Goal: Information Seeking & Learning: Learn about a topic

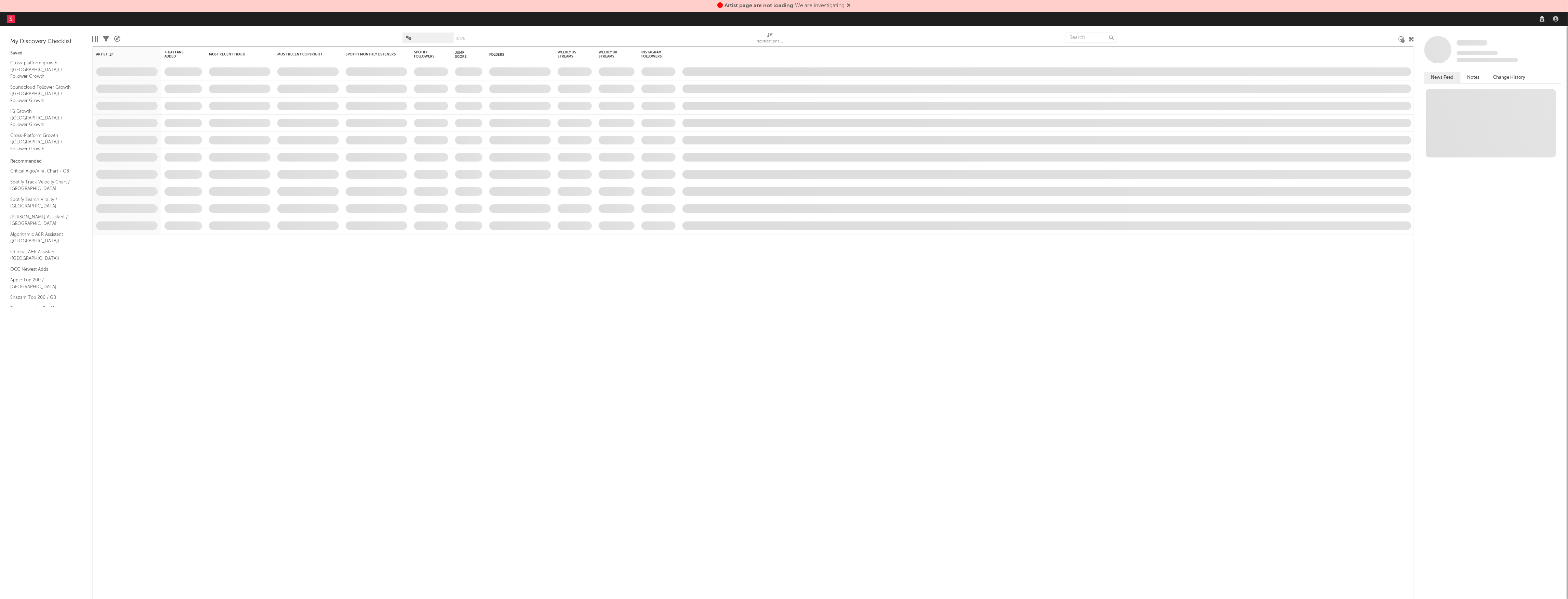
click at [851, 4] on icon at bounding box center [849, 5] width 4 height 6
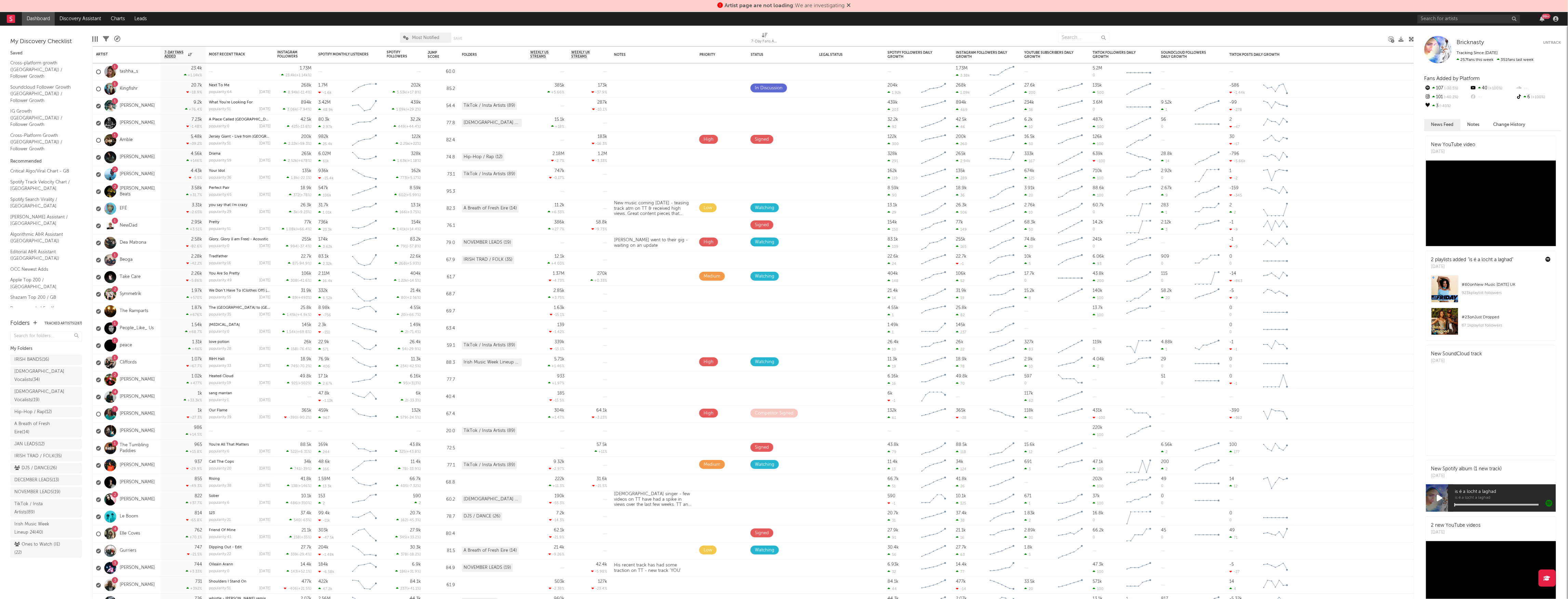
click at [850, 3] on icon at bounding box center [849, 5] width 4 height 6
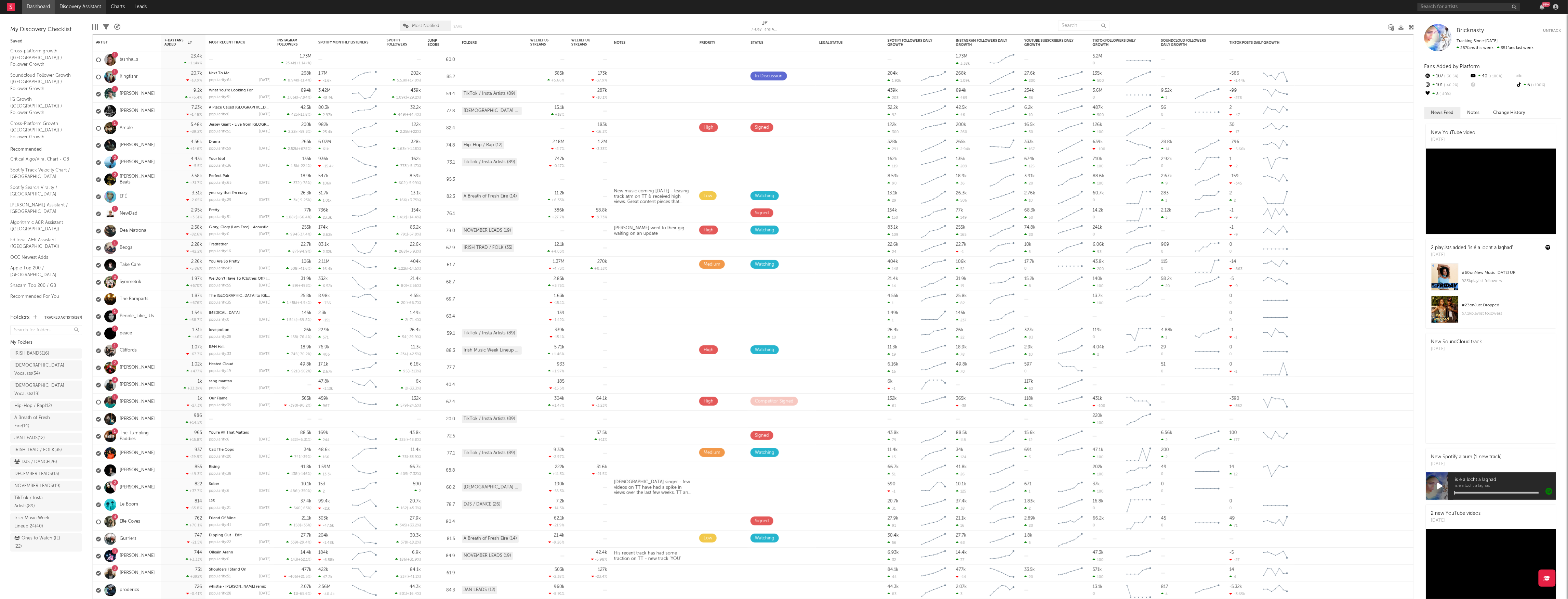
click at [74, 6] on link "Discovery Assistant" at bounding box center [80, 7] width 51 height 14
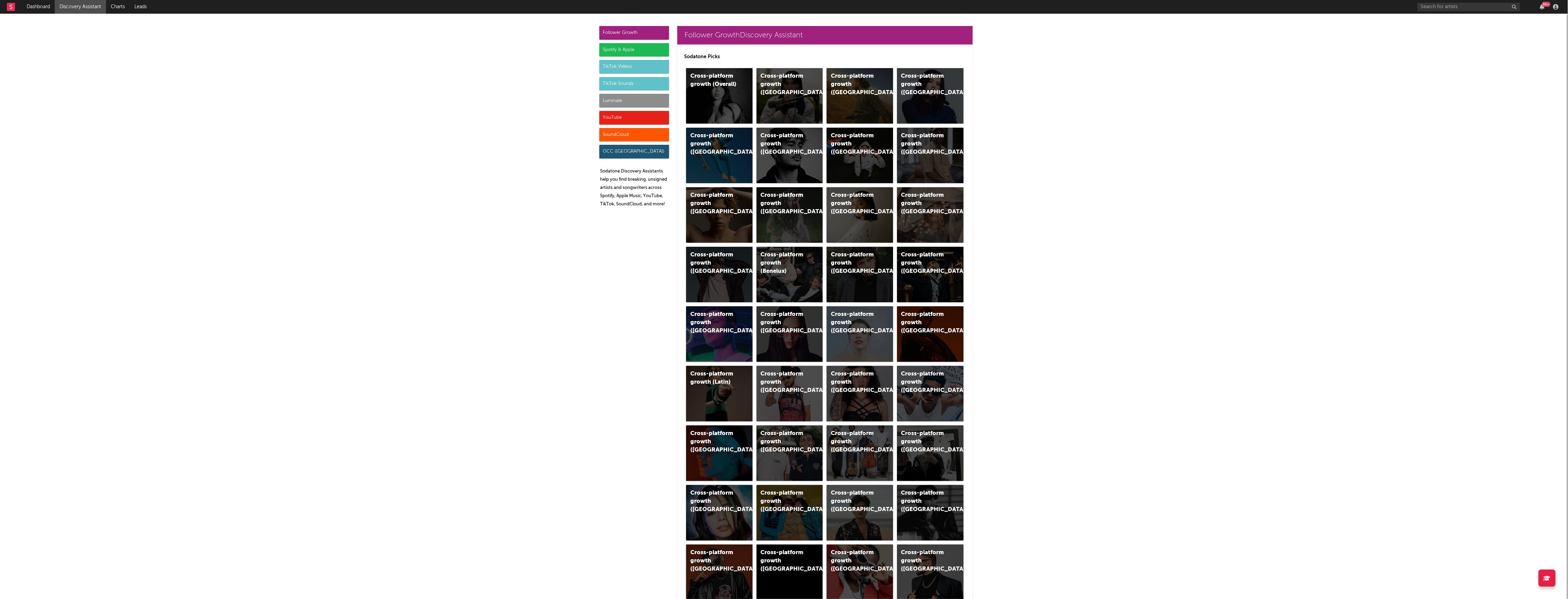
click at [624, 68] on div "TikTok Videos" at bounding box center [634, 67] width 70 height 14
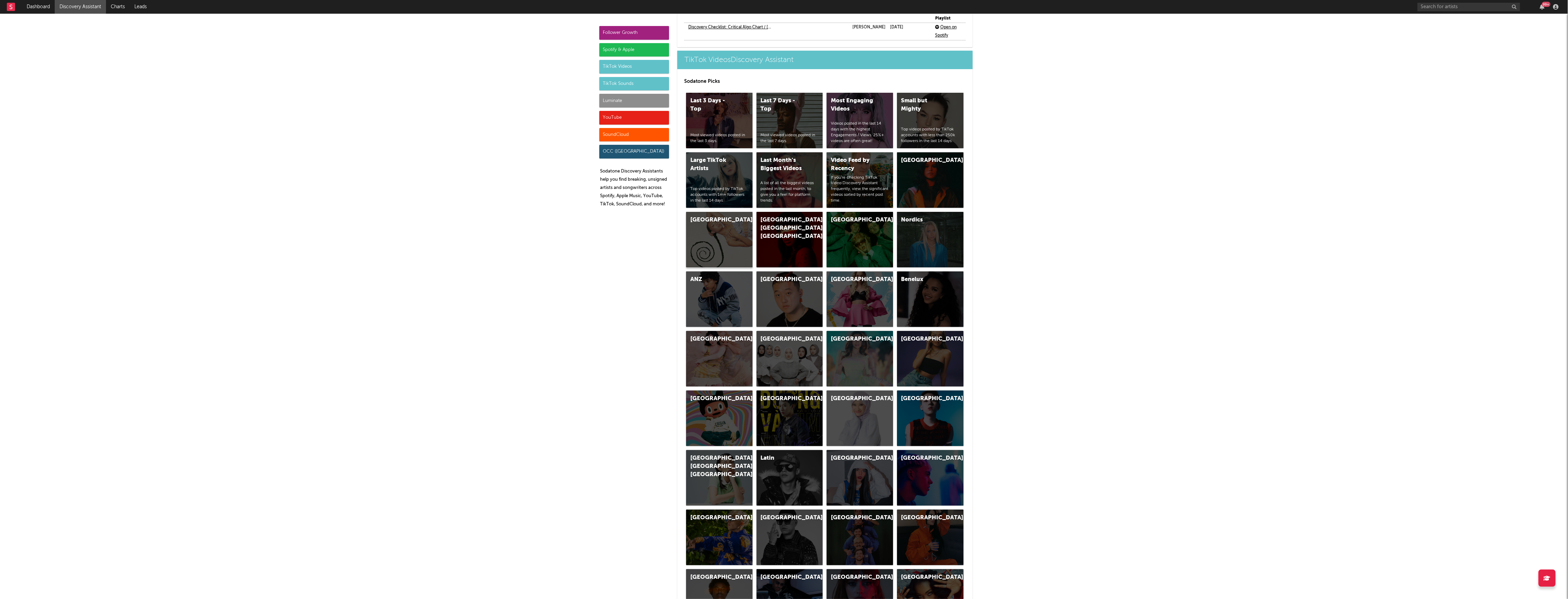
scroll to position [1697, 0]
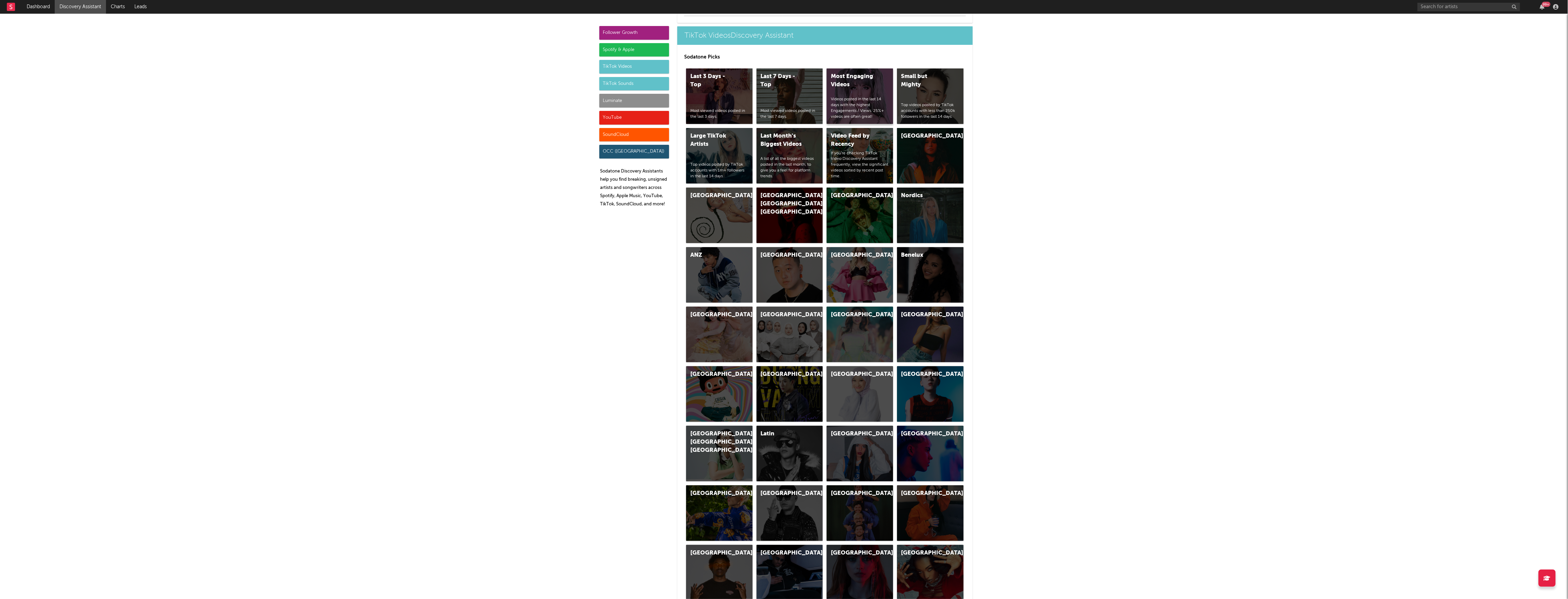
click at [854, 104] on div "Videos posted in the last 14 days with the highest Engagements / Views. 25%+ vi…" at bounding box center [860, 108] width 58 height 23
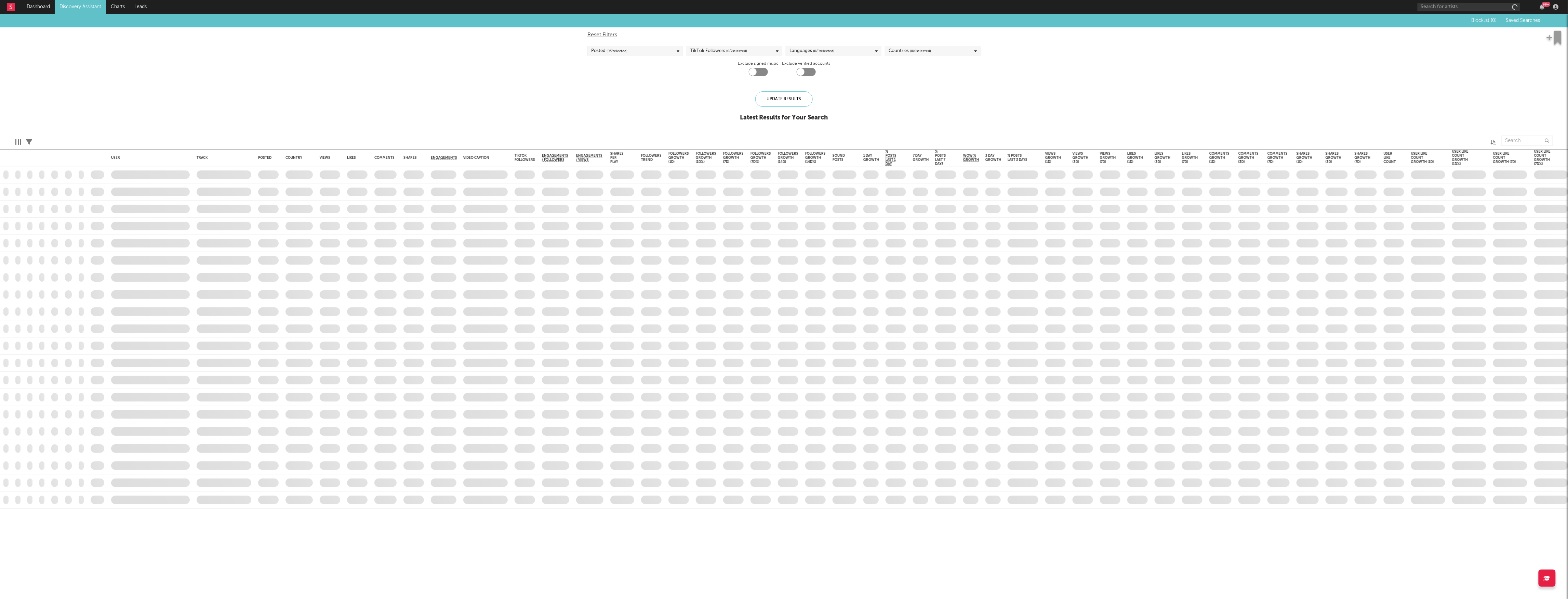
checkbox input "true"
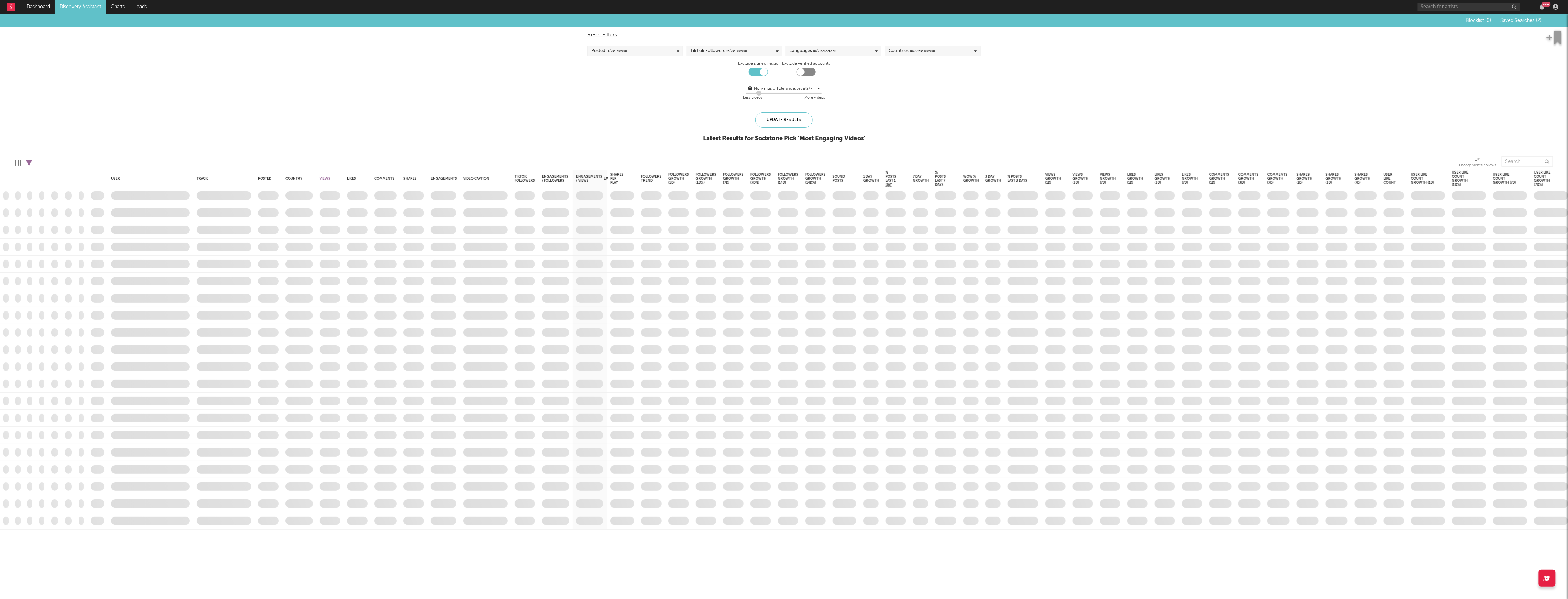
click at [942, 51] on div "Countries ( 0 / 226 selected)" at bounding box center [933, 51] width 96 height 10
type input "ire"
click at [901, 100] on div "[GEOGRAPHIC_DATA]" at bounding box center [937, 98] width 79 height 8
click at [889, 100] on input "[GEOGRAPHIC_DATA]" at bounding box center [889, 98] width 0 height 8
click at [797, 121] on div "Update Results" at bounding box center [784, 120] width 58 height 16
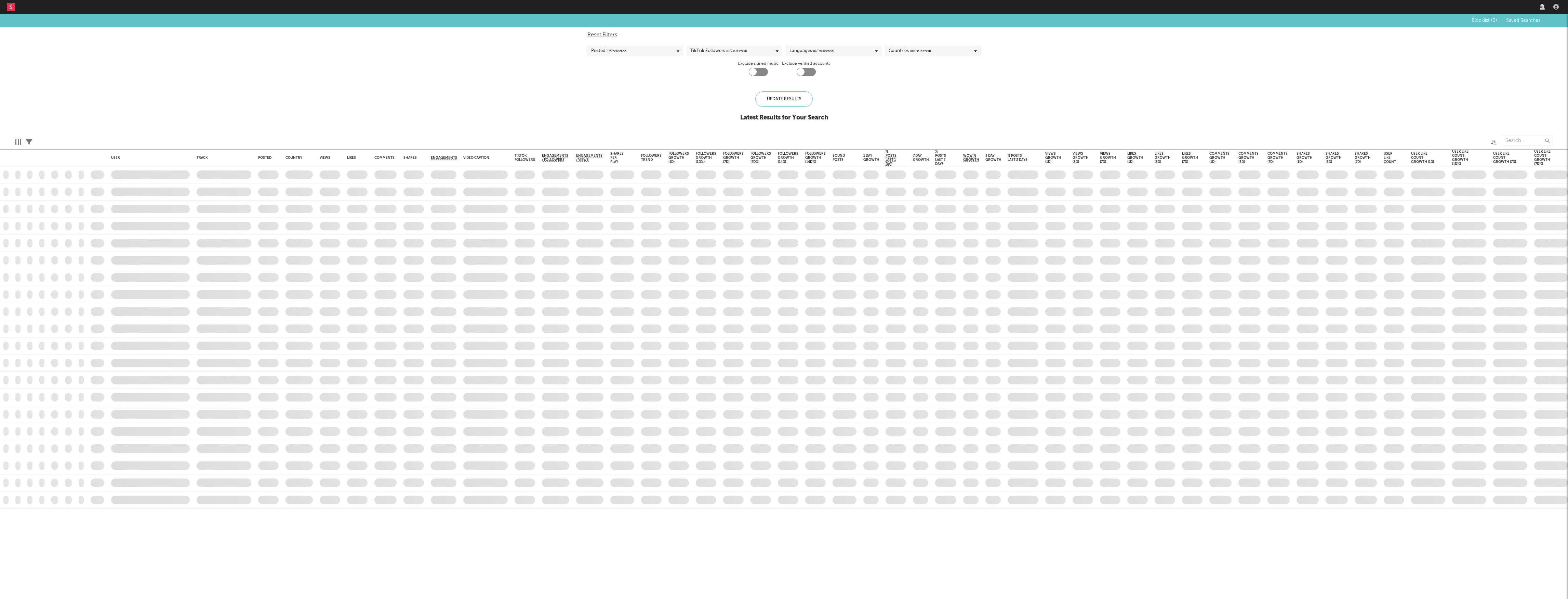
checkbox input "true"
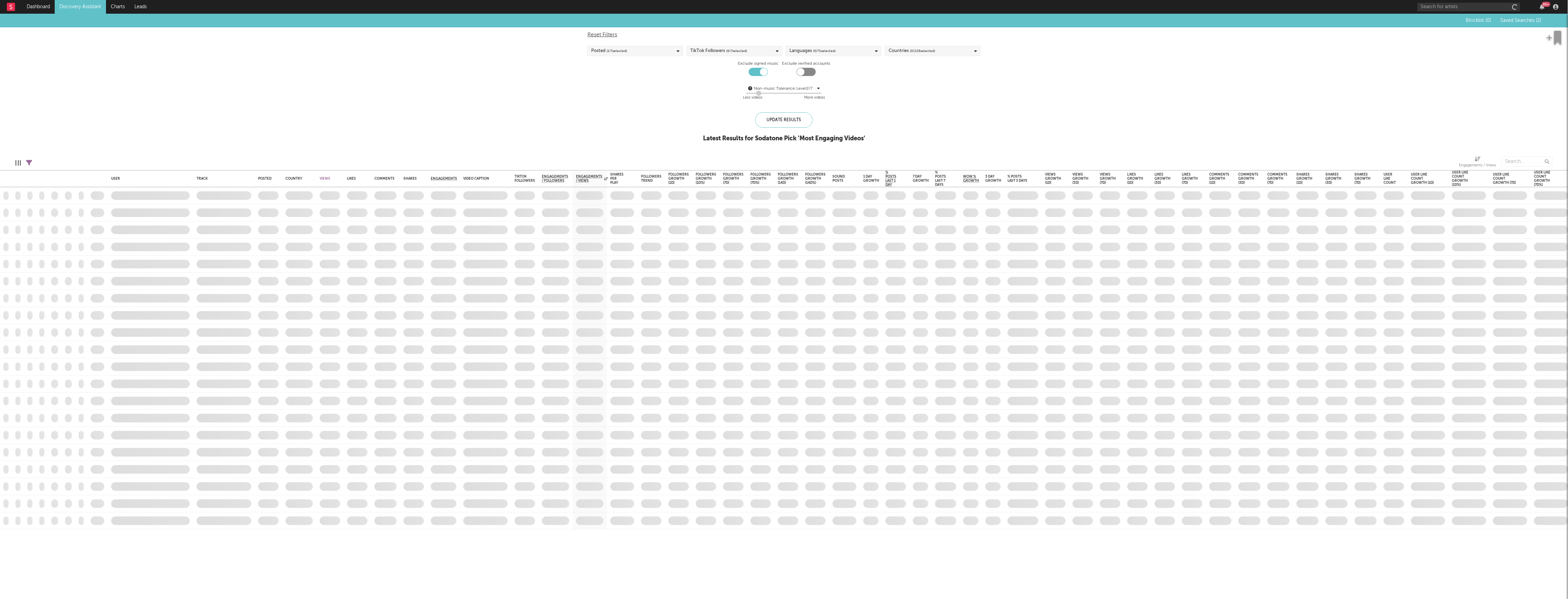
click at [904, 51] on div "Countries ( 0 / 226 selected)" at bounding box center [912, 51] width 46 height 8
type input "ire"
click at [898, 96] on label "[GEOGRAPHIC_DATA]" at bounding box center [933, 98] width 88 height 8
click at [889, 96] on input "[GEOGRAPHIC_DATA]" at bounding box center [889, 98] width 0 height 8
click at [1115, 100] on div "Blocklist ( 0 ) Saved Searches ( 2 ) Reset Filters Posted ( 1 / 7 selected) Tik…" at bounding box center [784, 81] width 1568 height 136
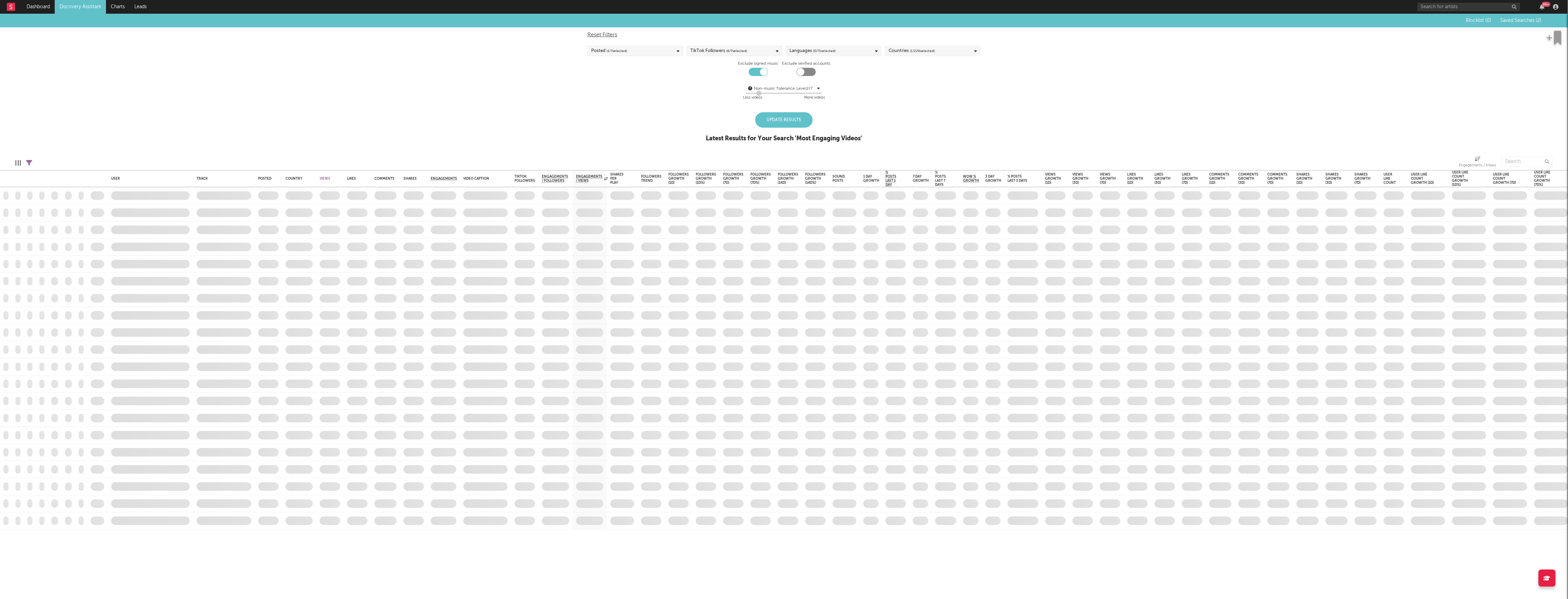
click at [767, 118] on div "Update Results" at bounding box center [784, 120] width 58 height 16
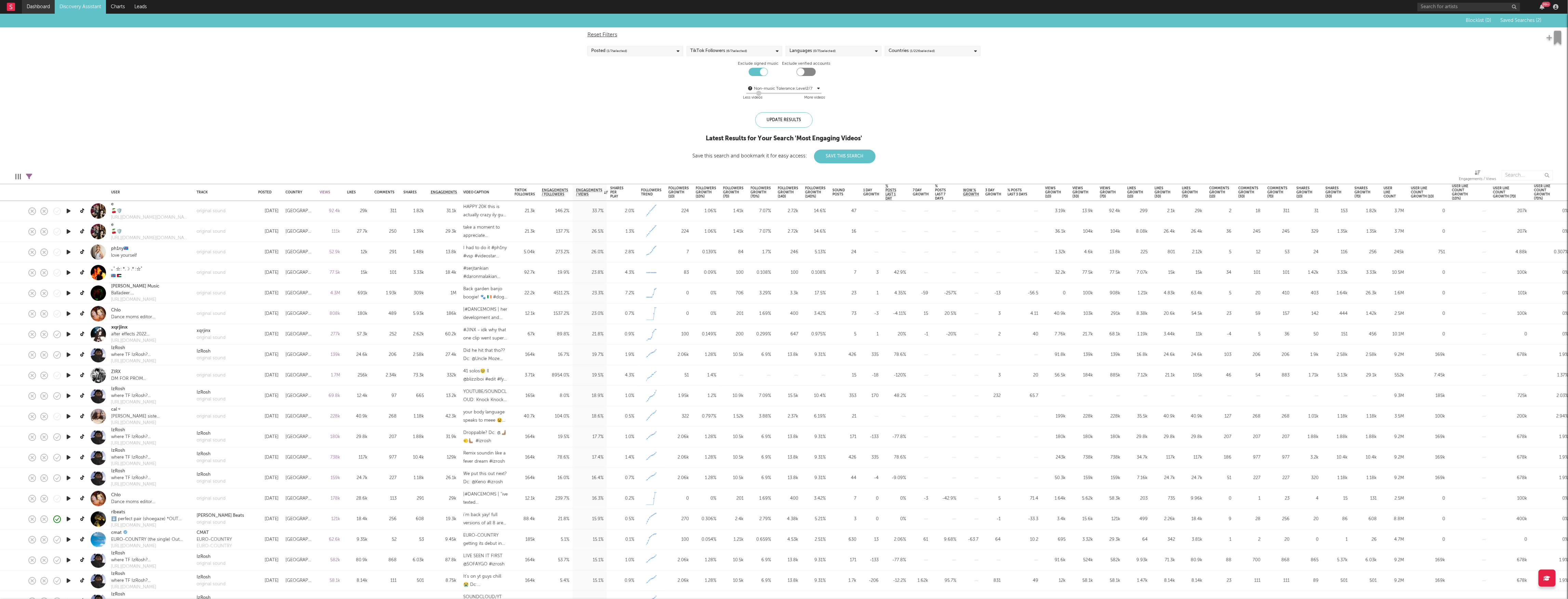
click at [44, 8] on link "Dashboard" at bounding box center [38, 7] width 33 height 14
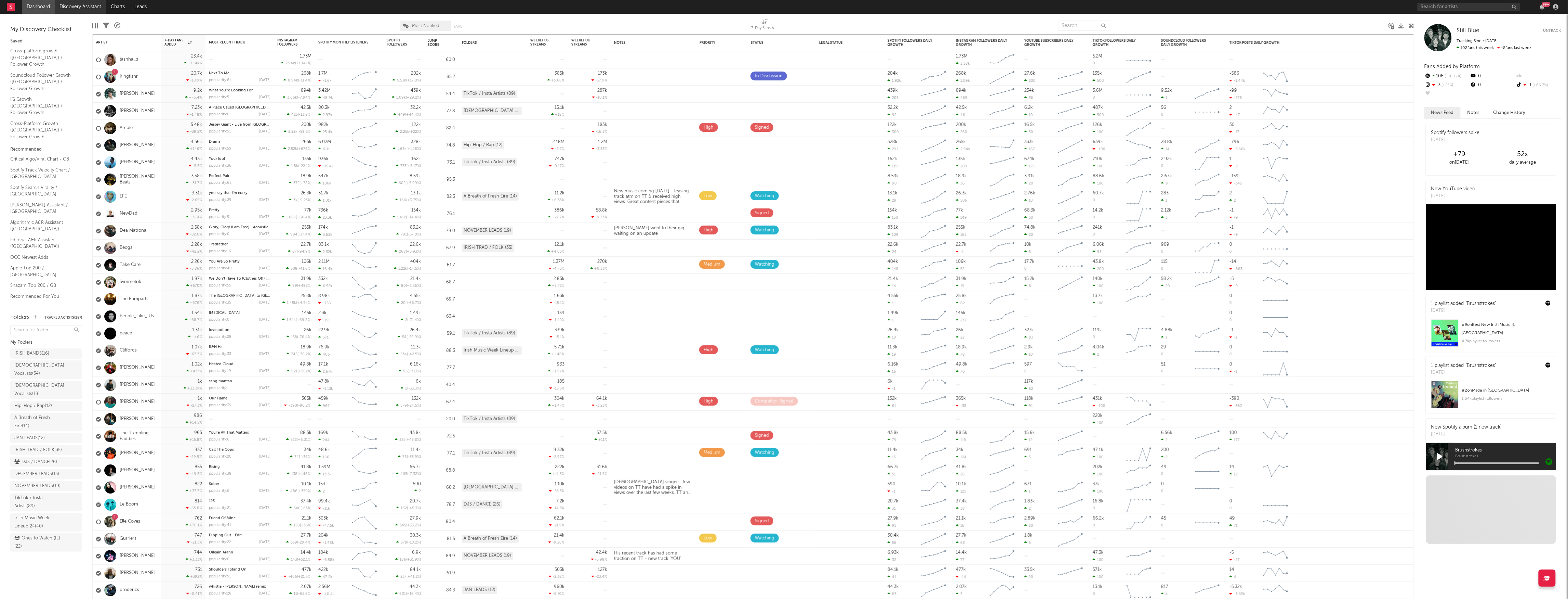
click at [61, 8] on link "Discovery Assistant" at bounding box center [80, 7] width 51 height 14
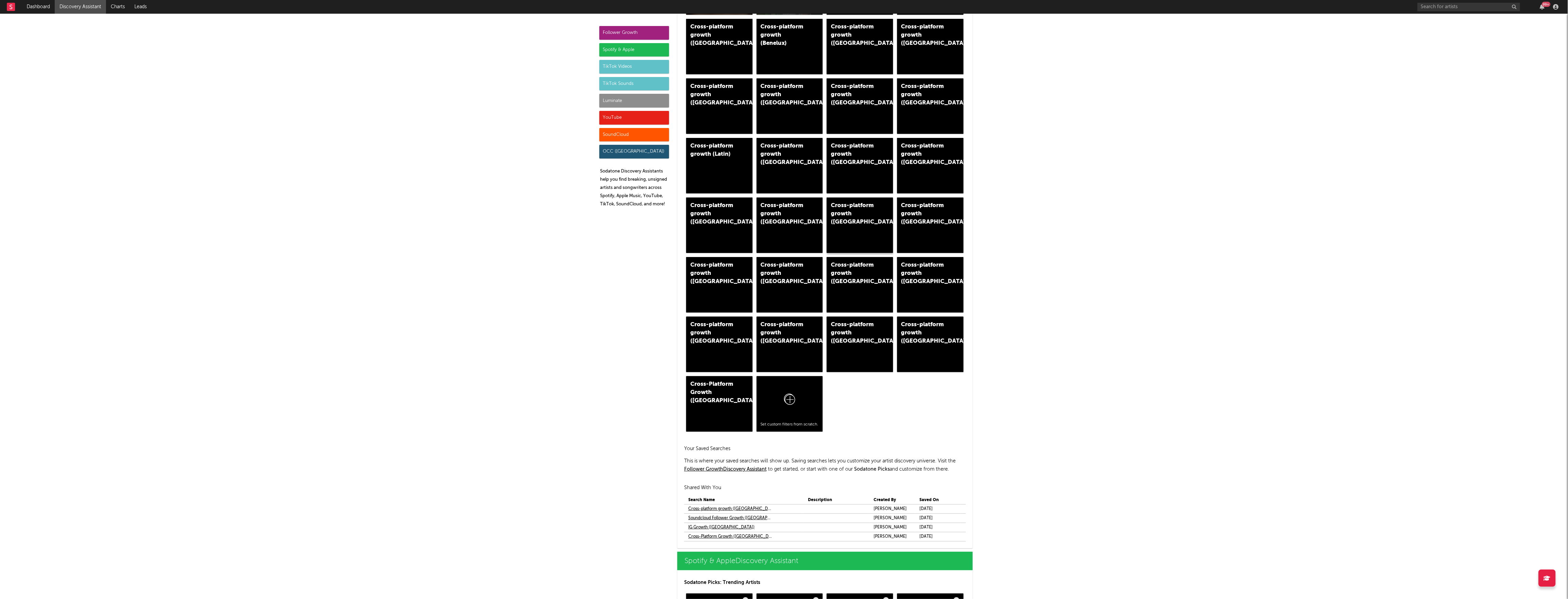
scroll to position [365, 0]
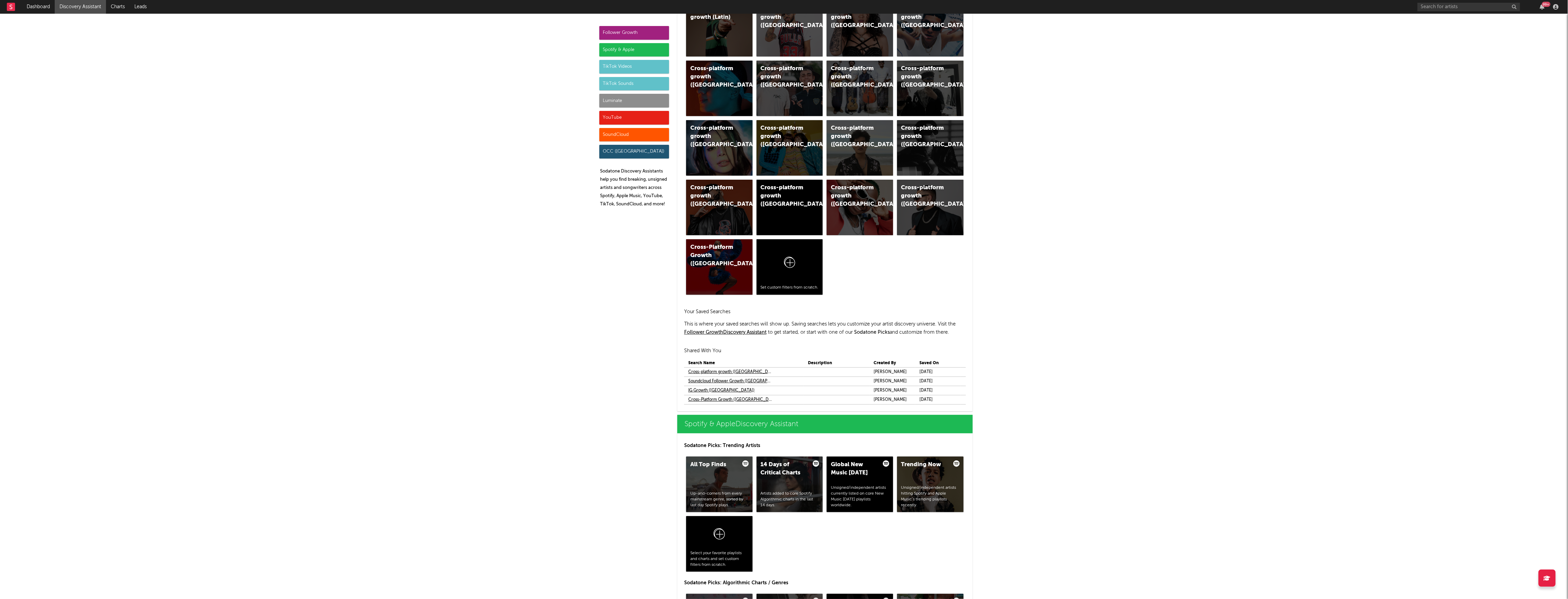
click at [727, 369] on link "Cross-platform growth ([GEOGRAPHIC_DATA])" at bounding box center [731, 372] width 85 height 8
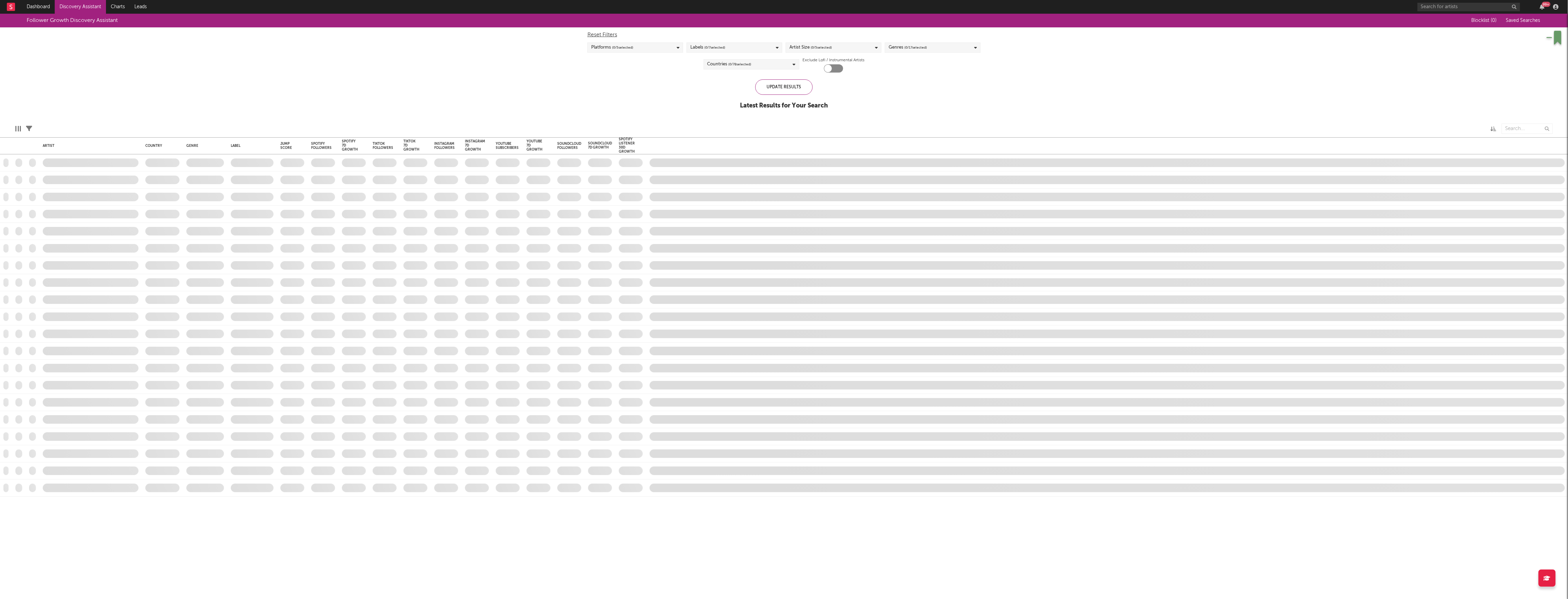
checkbox input "true"
